Goal: Register for event/course

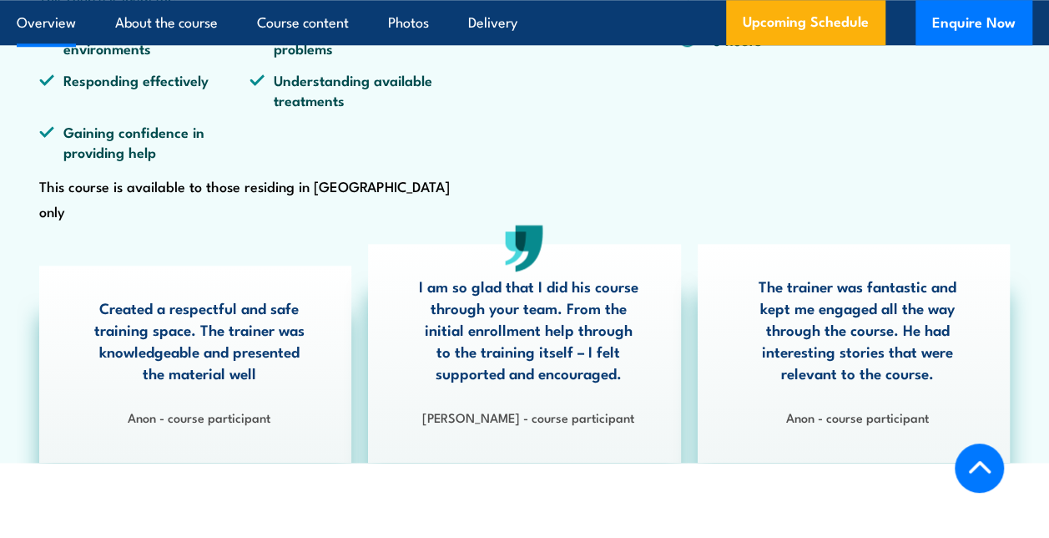
scroll to position [835, 0]
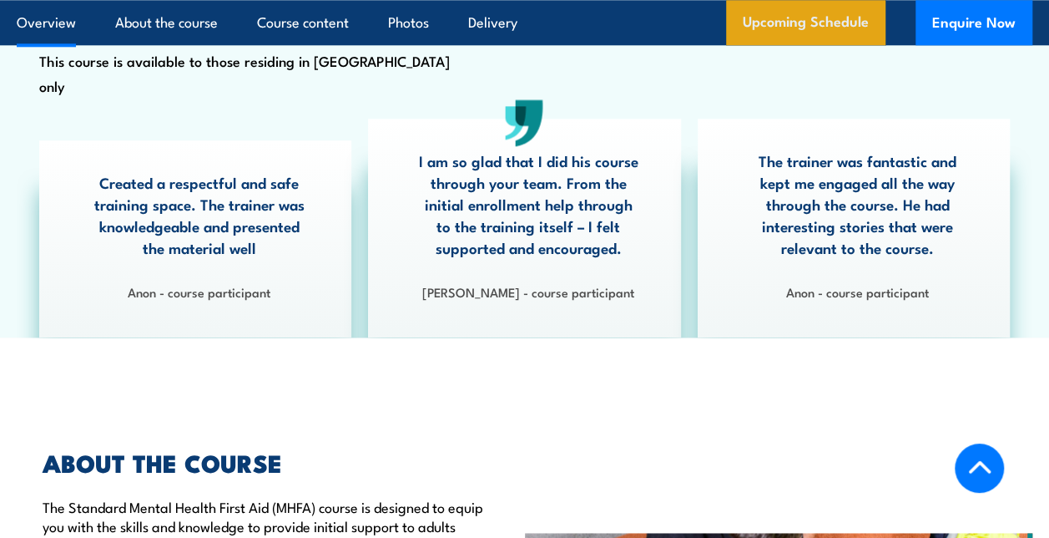
click at [855, 8] on link "Upcoming Schedule" at bounding box center [805, 22] width 159 height 45
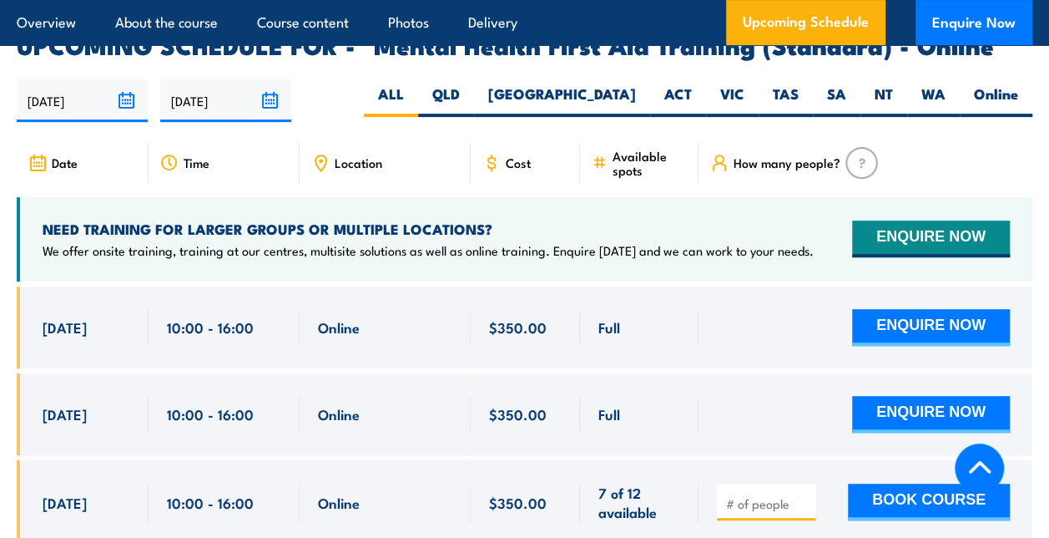
scroll to position [3430, 0]
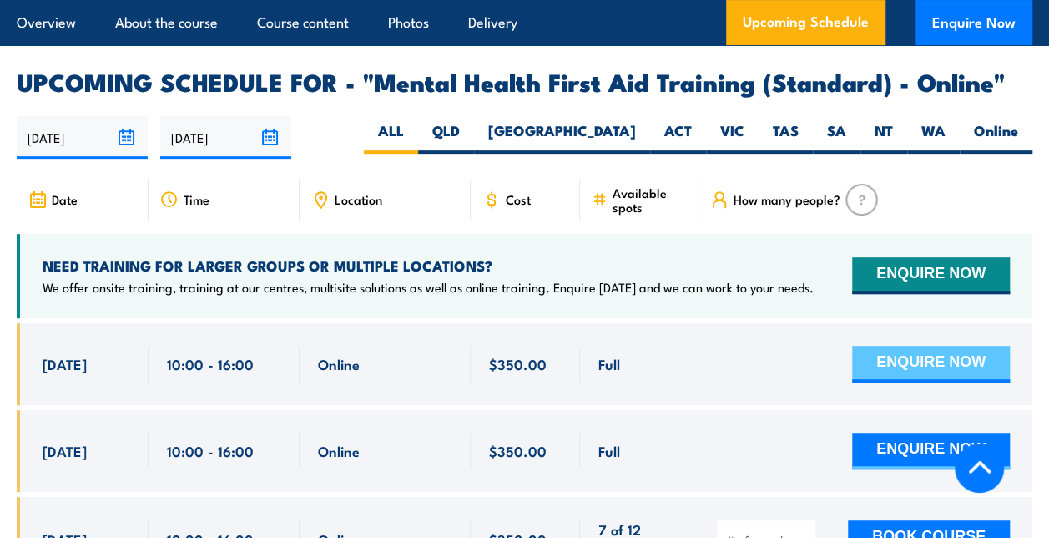
click at [930, 346] on button "ENQUIRE NOW" at bounding box center [931, 364] width 158 height 37
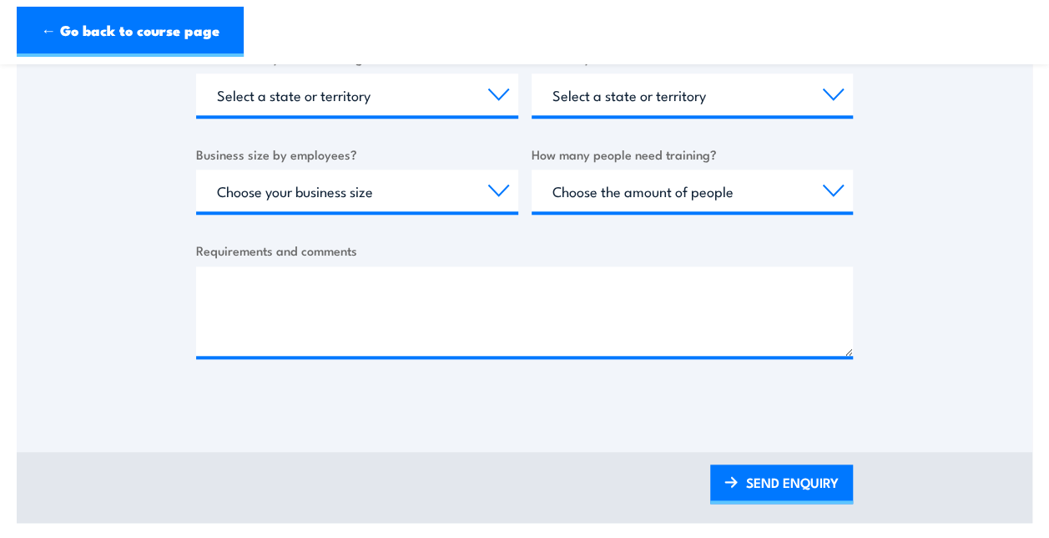
scroll to position [501, 0]
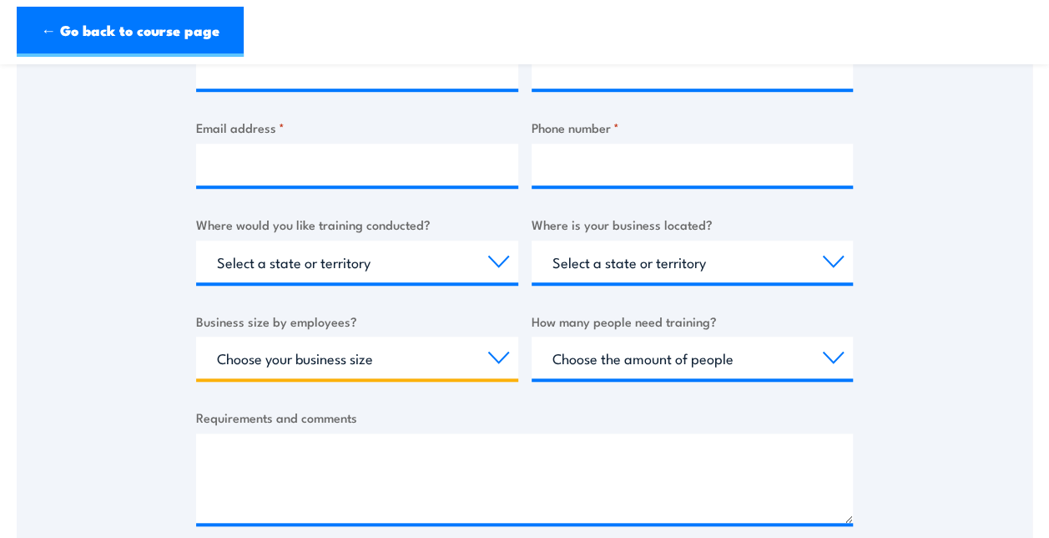
click at [505, 367] on select "Choose your business size 1 to 19 20 to 199 200+" at bounding box center [357, 357] width 322 height 42
click at [479, 341] on select "Choose your business size 1 to 19 20 to 199 200+" at bounding box center [357, 357] width 322 height 42
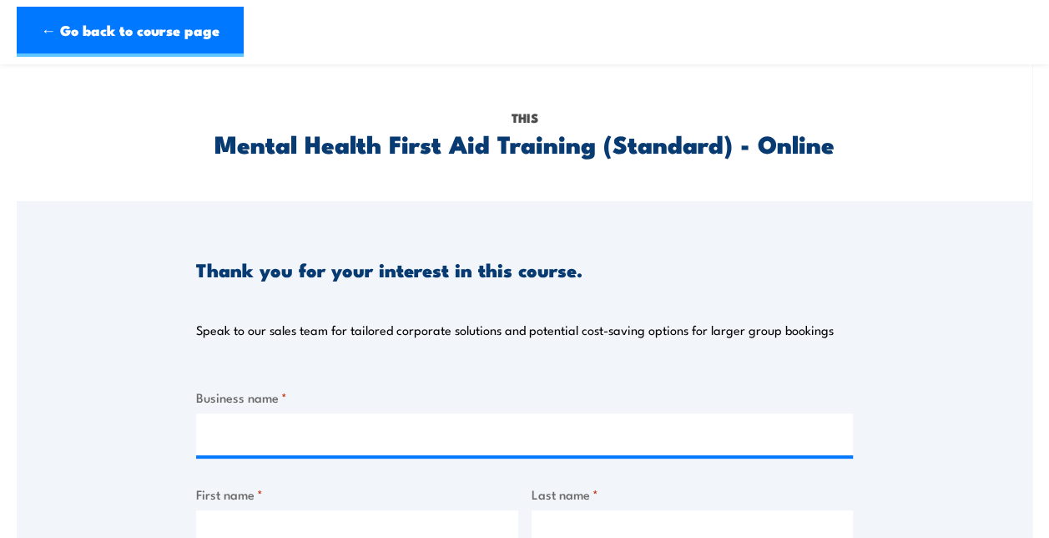
scroll to position [0, 0]
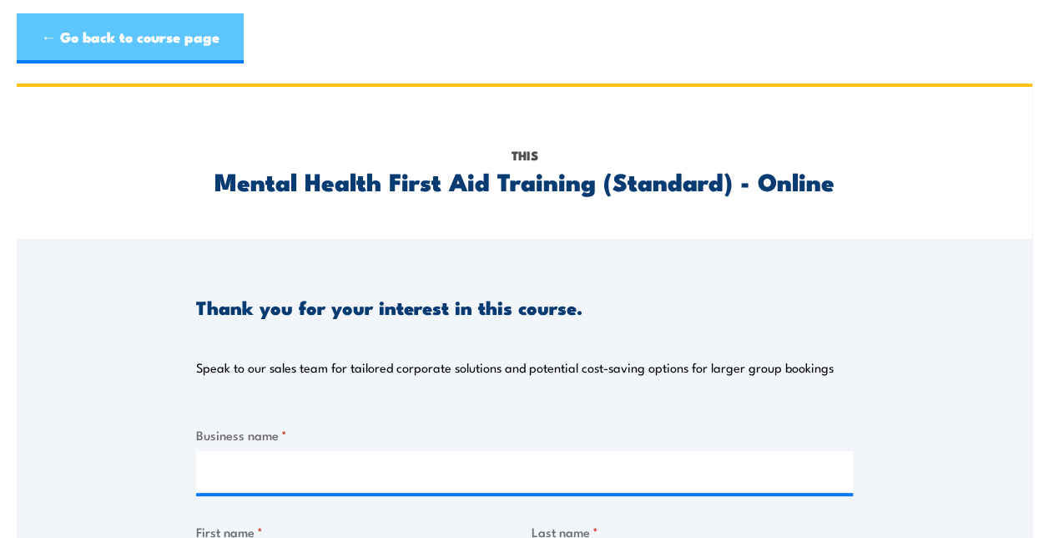
click at [224, 50] on link "← Go back to course page" at bounding box center [130, 38] width 227 height 50
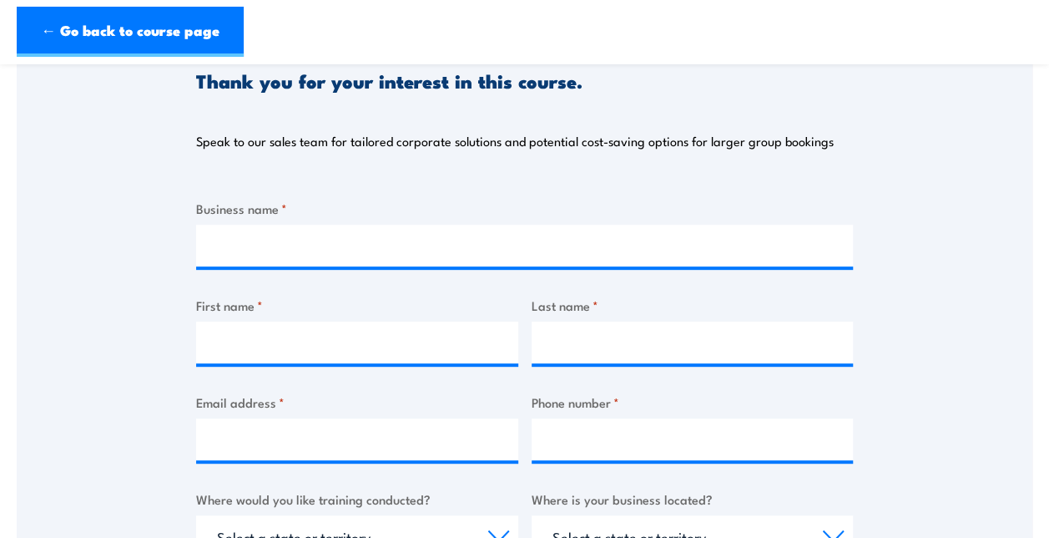
scroll to position [250, 0]
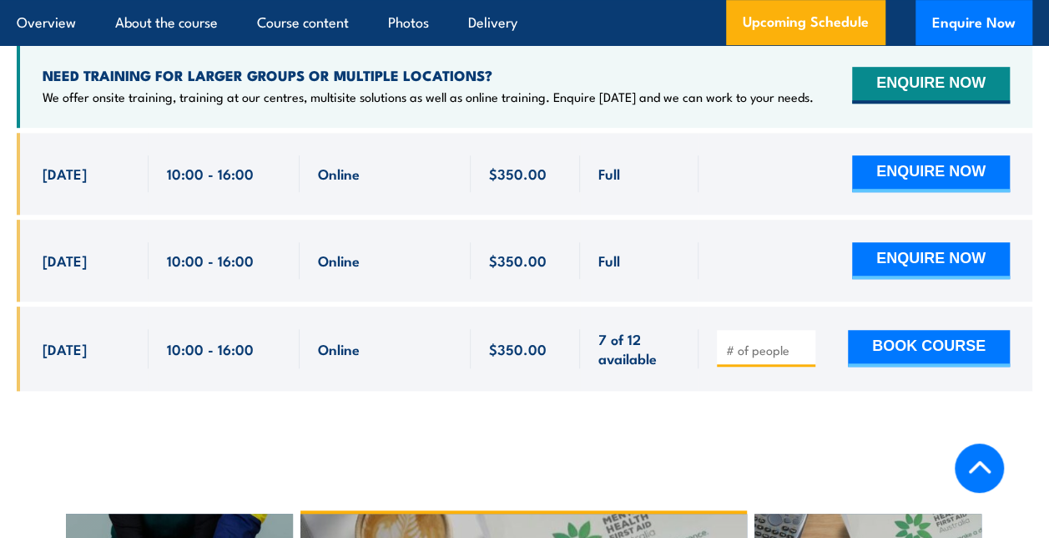
scroll to position [3680, 0]
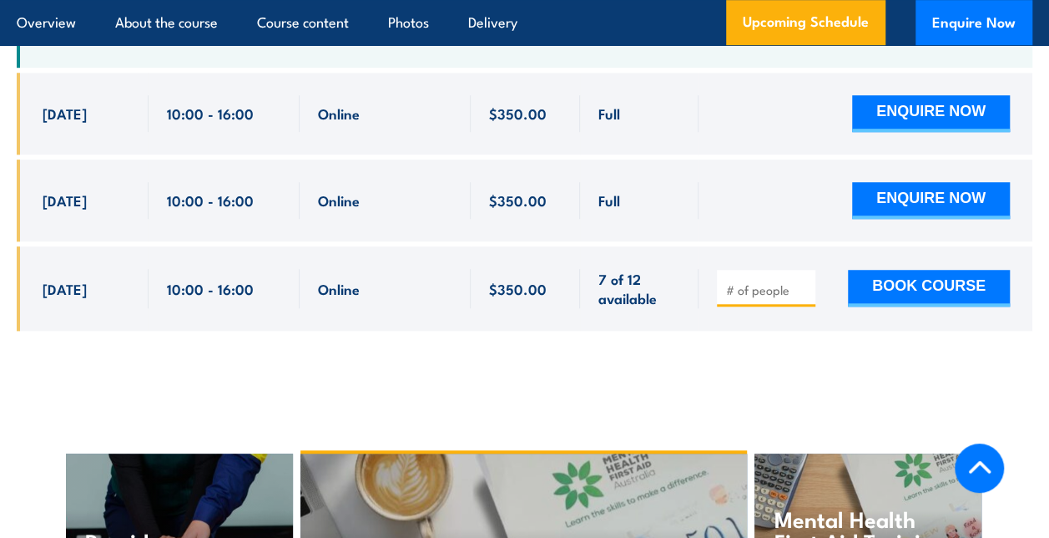
click at [770, 281] on input "number" at bounding box center [767, 289] width 83 height 17
type input "1"
click at [800, 281] on input "1" at bounding box center [767, 289] width 83 height 17
click at [903, 270] on button "BOOK COURSE" at bounding box center [929, 288] width 162 height 37
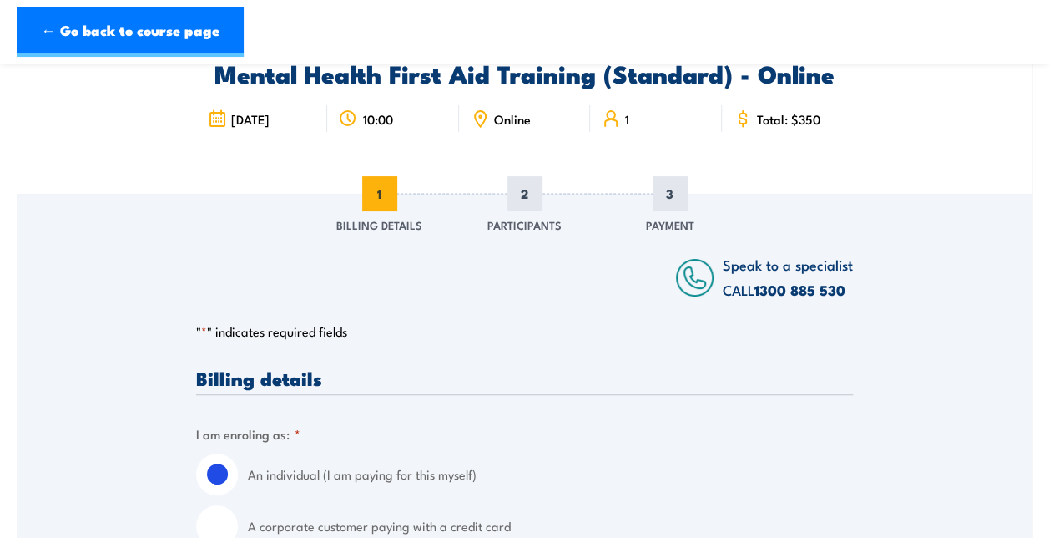
scroll to position [83, 0]
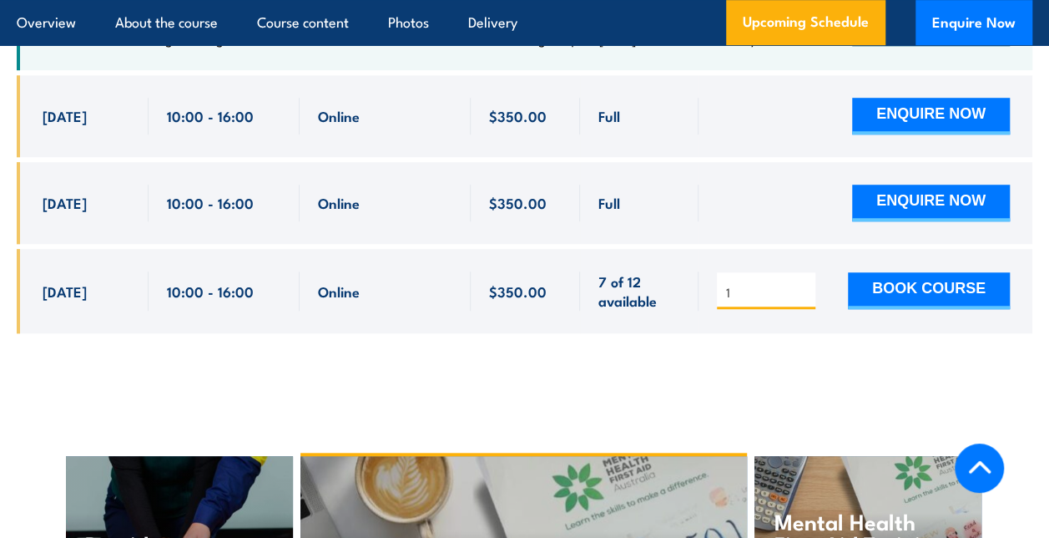
scroll to position [3680, 0]
